Goal: Find contact information: Obtain details needed to contact an individual or organization

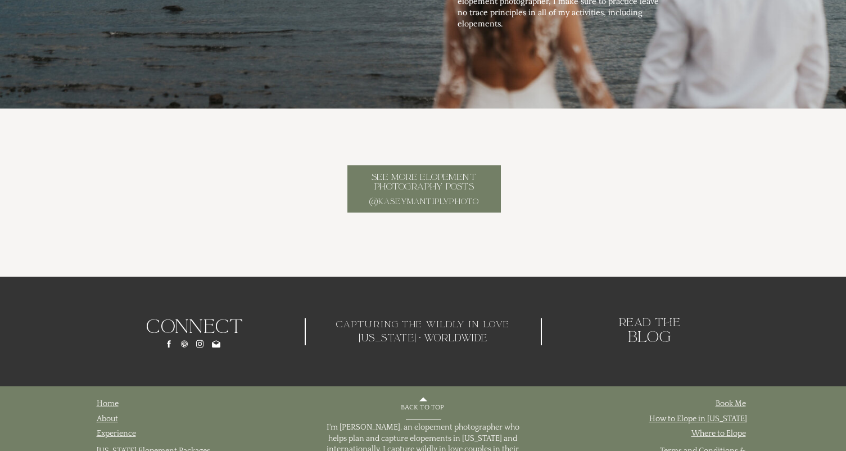
scroll to position [5444, 0]
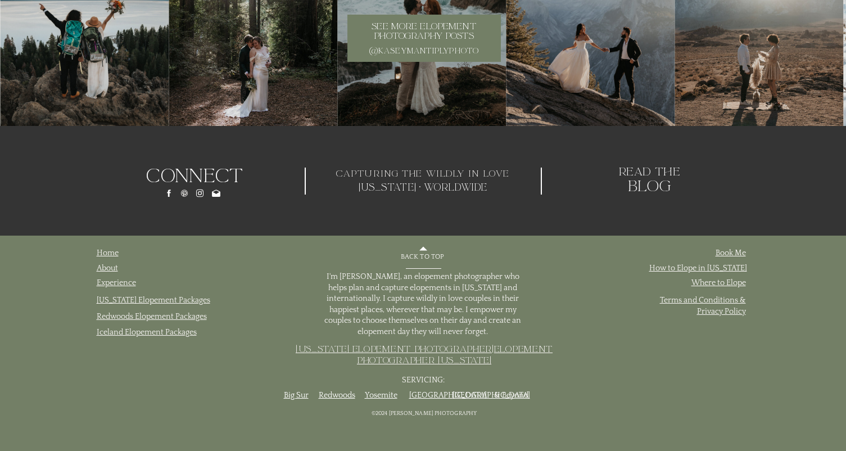
click at [202, 190] on icon at bounding box center [200, 193] width 10 height 12
click at [385, 395] on link "Yosemite" at bounding box center [381, 395] width 33 height 9
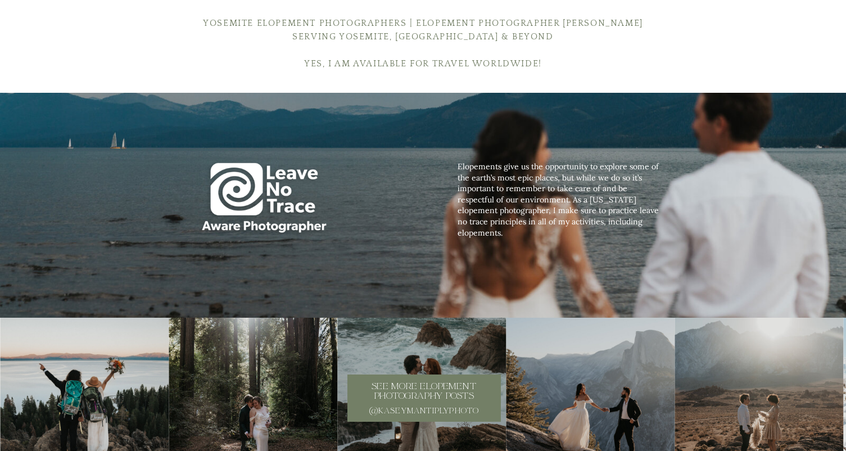
scroll to position [5444, 0]
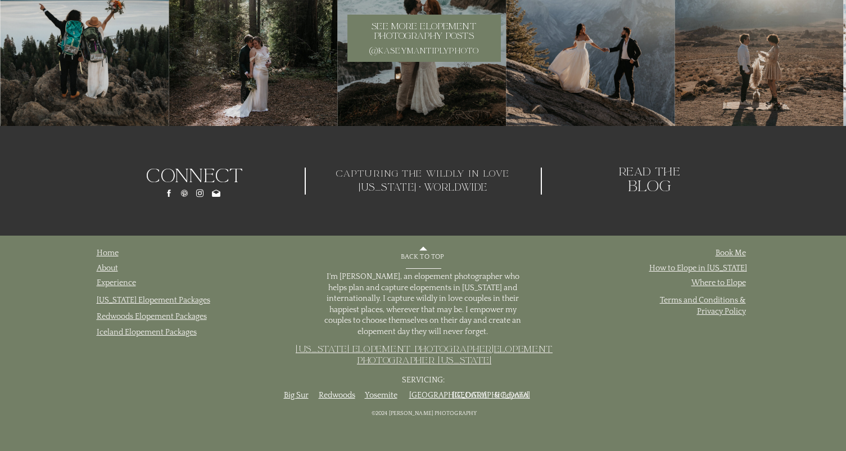
click at [167, 192] on icon at bounding box center [168, 192] width 3 height 7
click at [198, 193] on icon at bounding box center [199, 193] width 4 height 4
click at [105, 264] on p "About" at bounding box center [126, 268] width 58 height 11
click at [102, 269] on link "About" at bounding box center [107, 268] width 21 height 9
click at [108, 269] on link "About" at bounding box center [107, 268] width 21 height 9
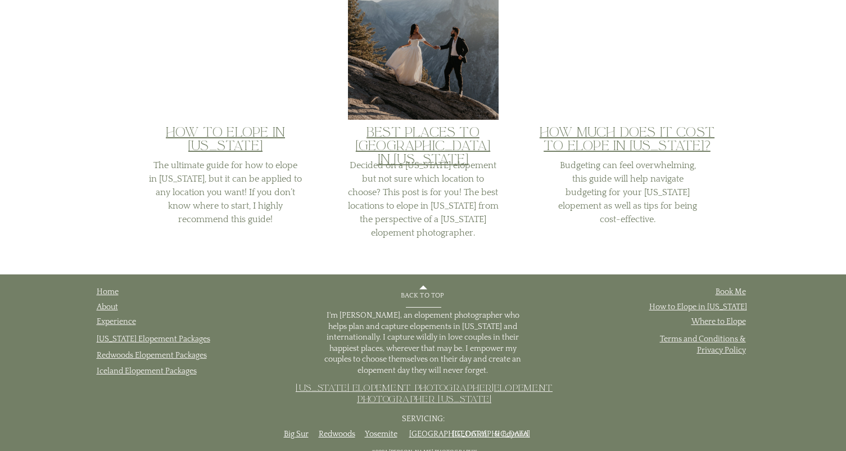
scroll to position [2083, 0]
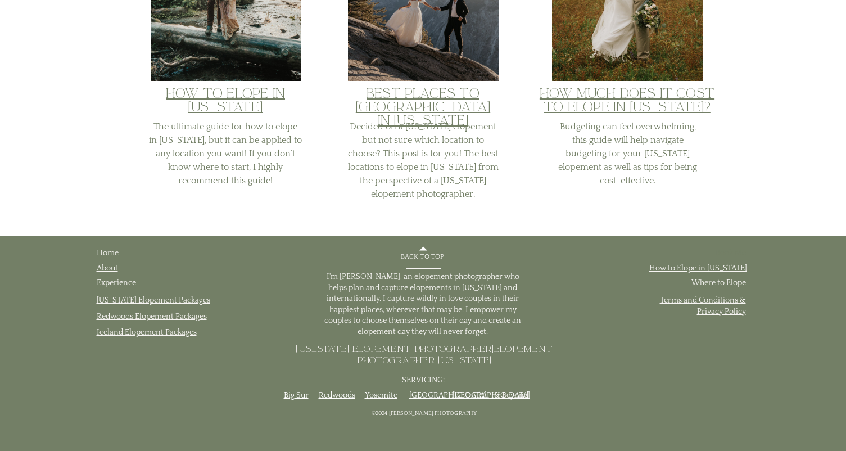
click at [727, 253] on link "Book Me" at bounding box center [730, 252] width 30 height 9
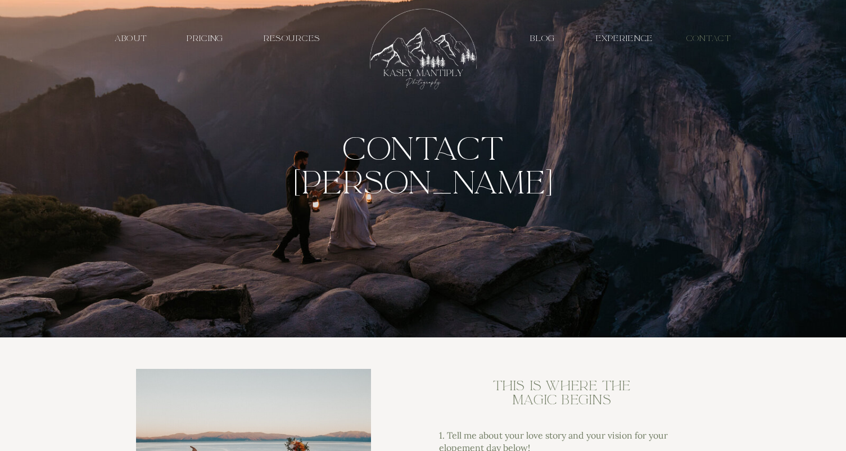
click at [713, 42] on h3 "contact" at bounding box center [709, 38] width 55 height 11
click at [714, 39] on h3 "contact" at bounding box center [709, 38] width 55 height 11
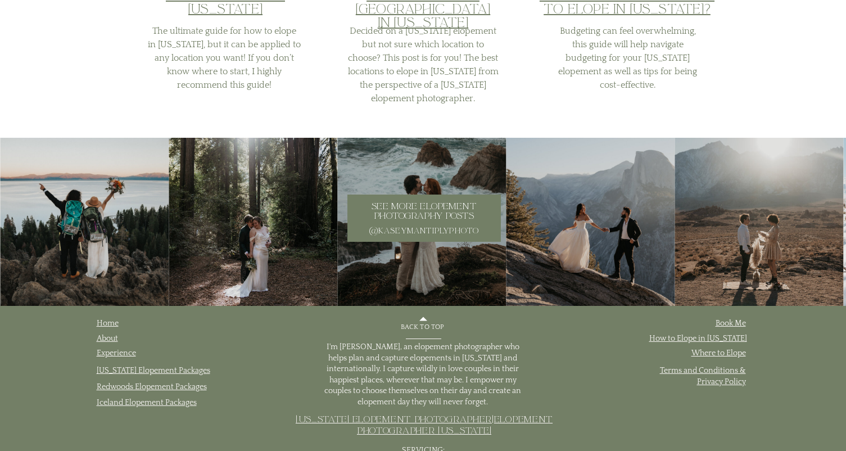
scroll to position [2479, 0]
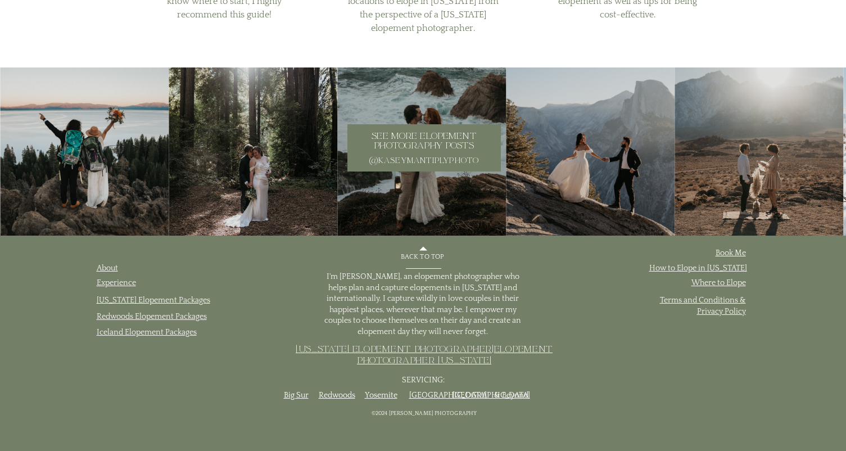
click at [106, 254] on link "Home" at bounding box center [108, 252] width 22 height 9
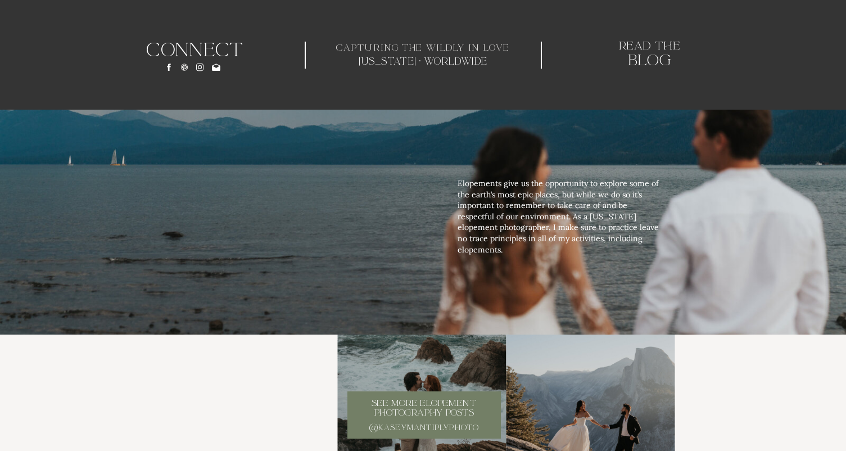
scroll to position [3557, 0]
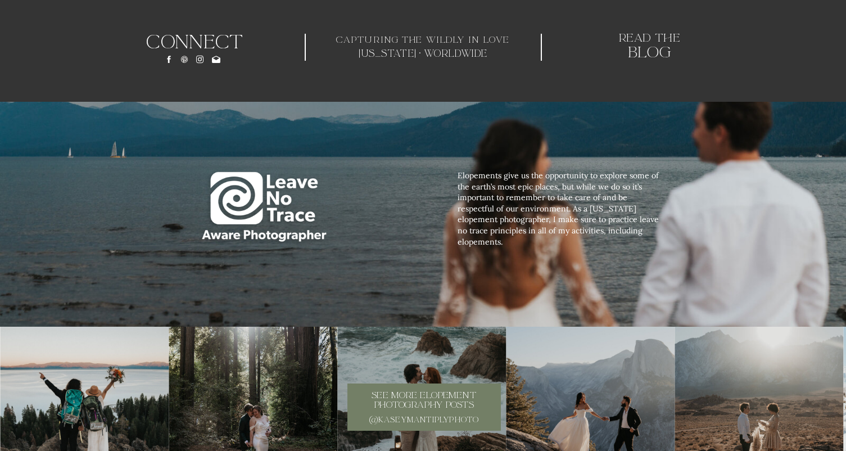
click at [214, 57] on icon at bounding box center [216, 59] width 8 height 7
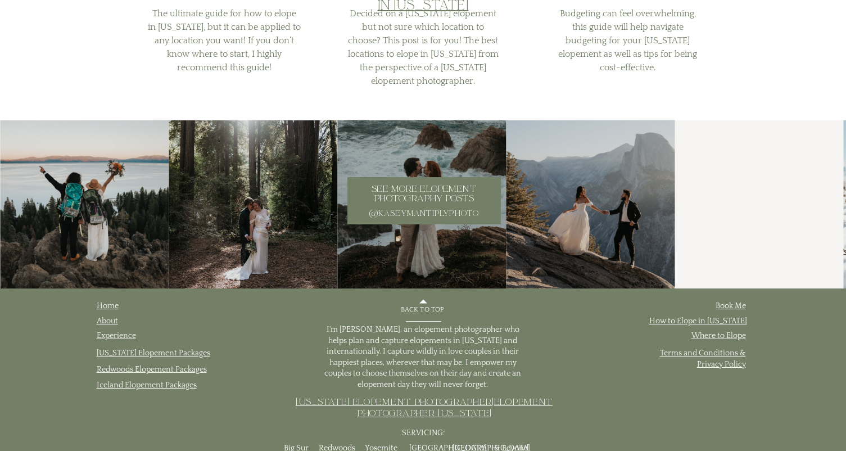
scroll to position [2479, 0]
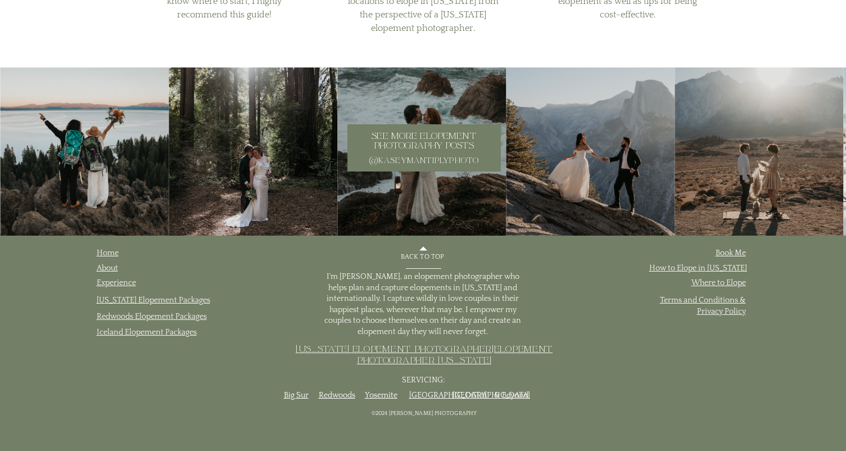
click at [385, 161] on p "@kaseymantiplyphoto" at bounding box center [424, 161] width 120 height 10
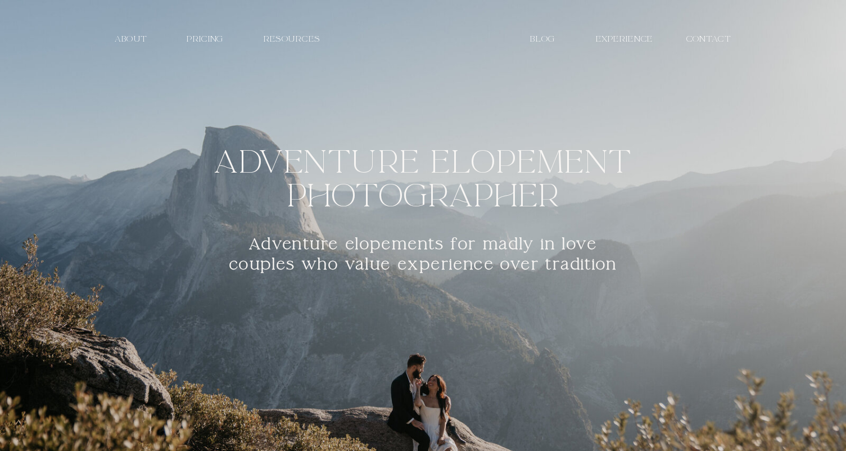
scroll to position [3557, 0]
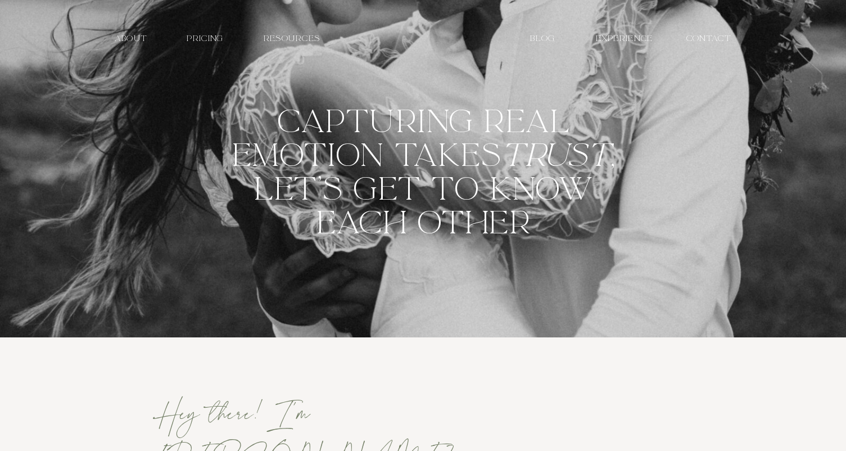
scroll to position [2083, 0]
